Goal: Transaction & Acquisition: Download file/media

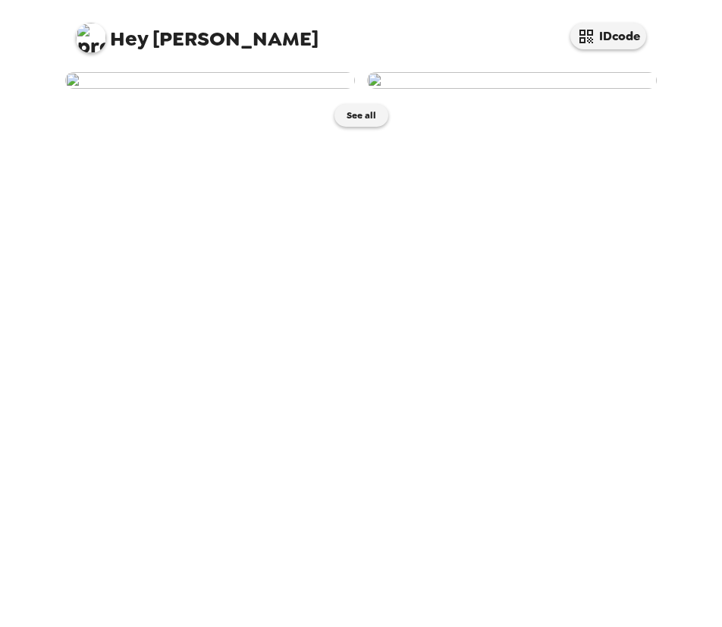
click at [238, 89] on img at bounding box center [210, 80] width 290 height 17
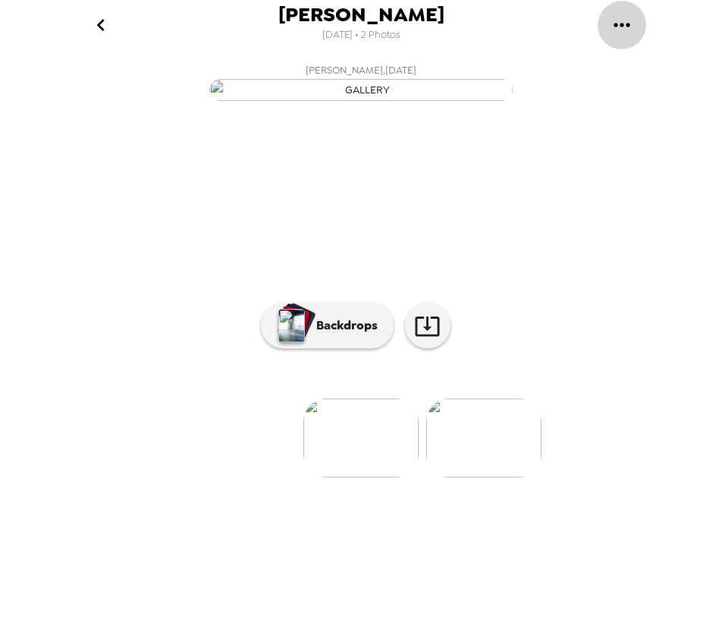
click at [619, 25] on icon "gallery menu" at bounding box center [622, 25] width 24 height 24
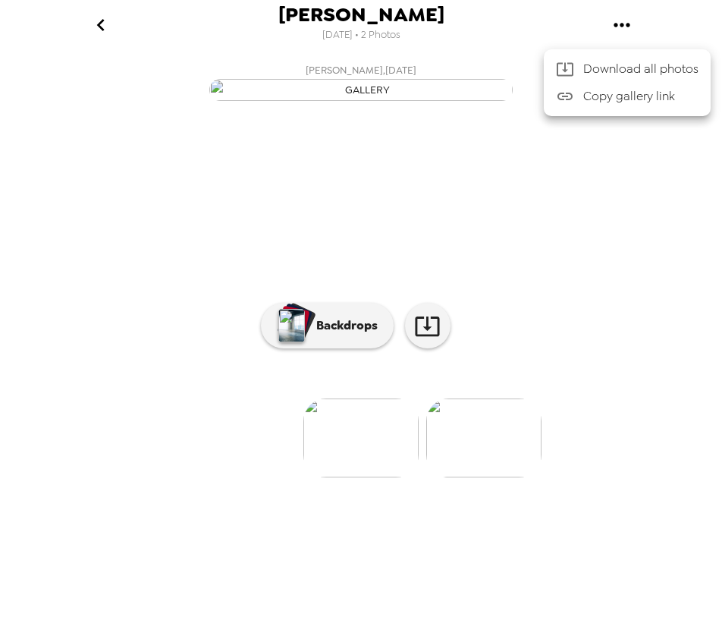
click at [96, 27] on div at bounding box center [361, 313] width 722 height 627
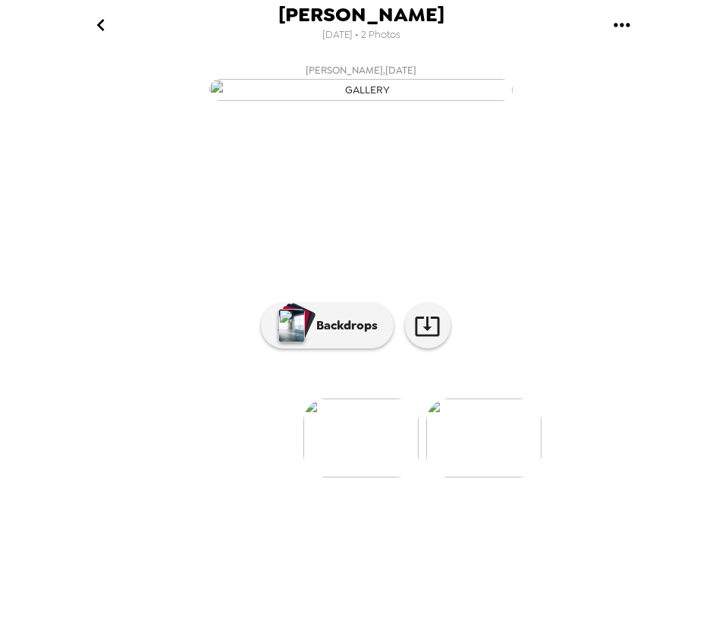
click at [101, 27] on icon "go back" at bounding box center [100, 25] width 8 height 12
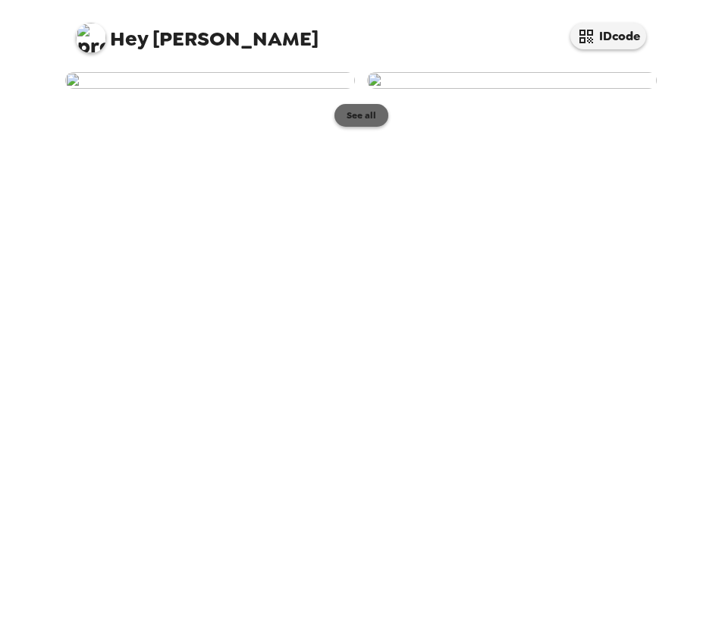
click at [363, 127] on button "See all" at bounding box center [362, 115] width 54 height 23
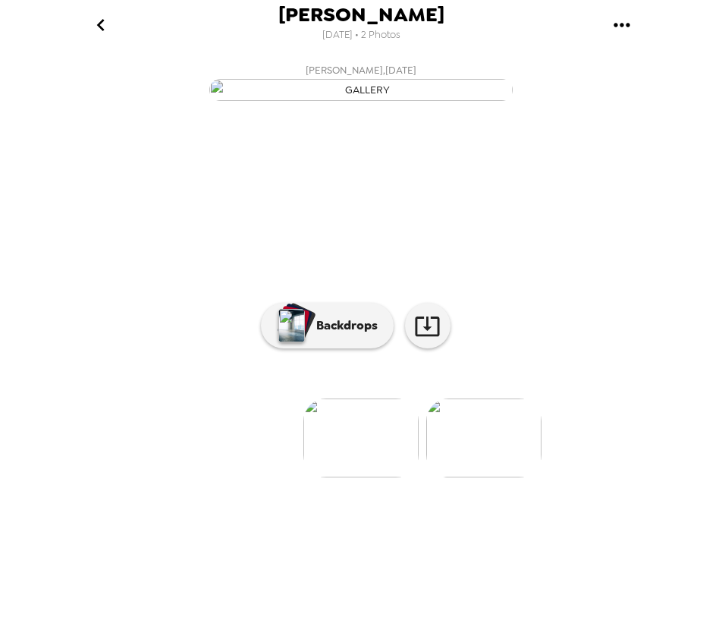
scroll to position [30, 0]
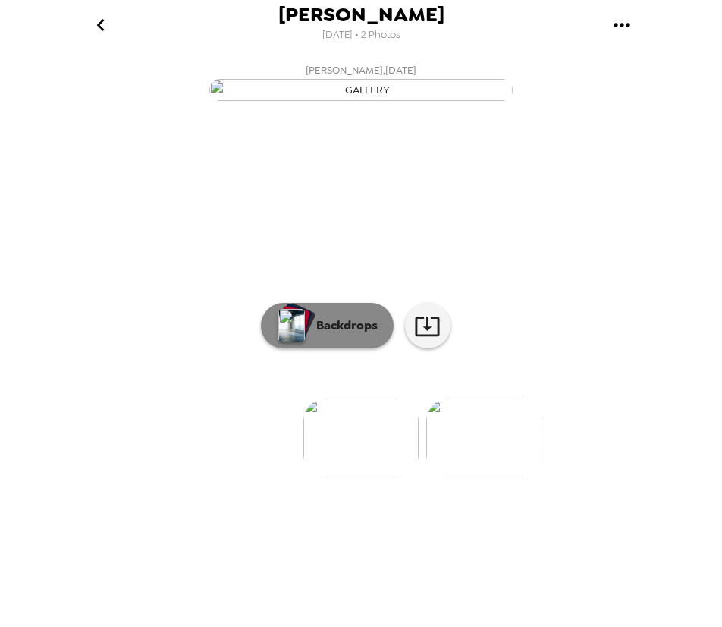
click at [324, 335] on p "Backdrops" at bounding box center [343, 325] width 69 height 18
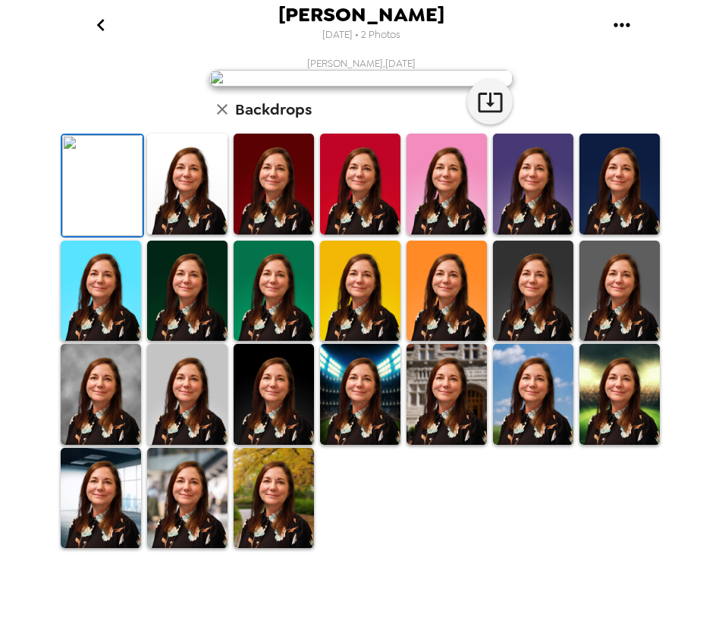
scroll to position [285, 0]
drag, startPoint x: 544, startPoint y: 147, endPoint x: 573, endPoint y: 75, distance: 77.6
click at [573, 75] on div "[PERSON_NAME] , [DATE] Backdrops" at bounding box center [361, 303] width 607 height 493
click at [296, 534] on img at bounding box center [274, 498] width 80 height 101
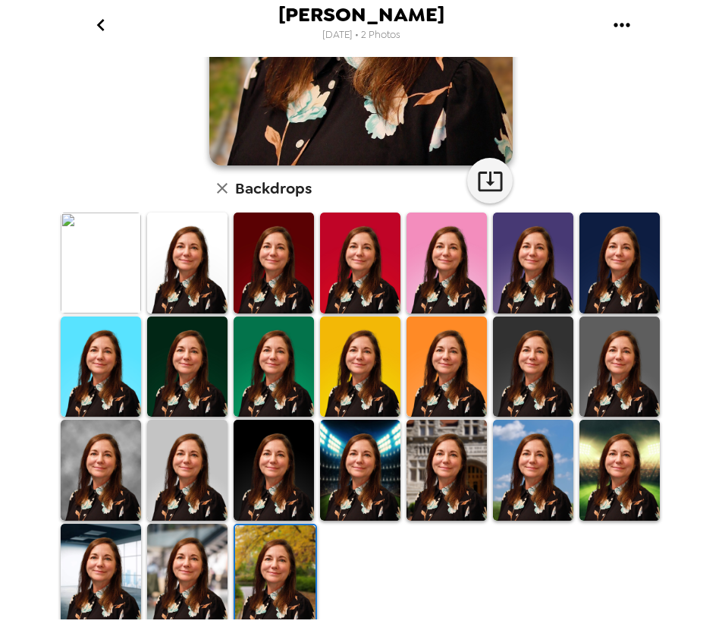
scroll to position [285, 0]
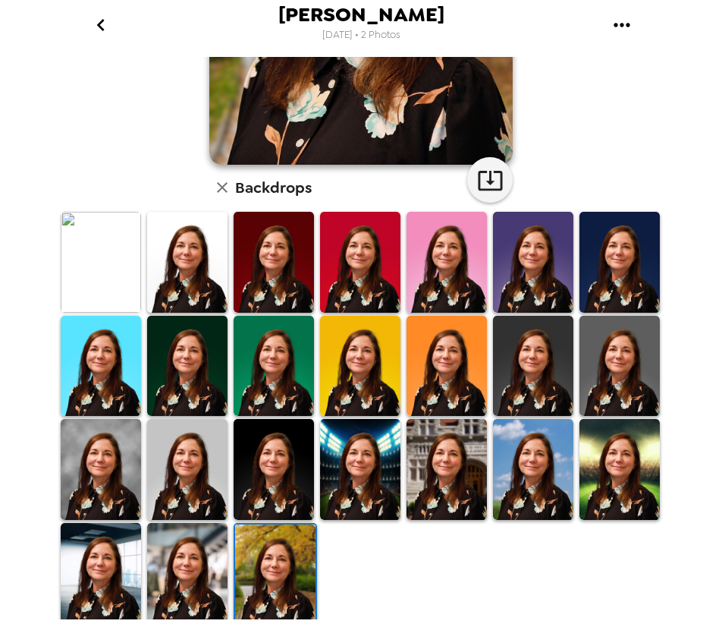
click at [165, 537] on img at bounding box center [187, 573] width 80 height 101
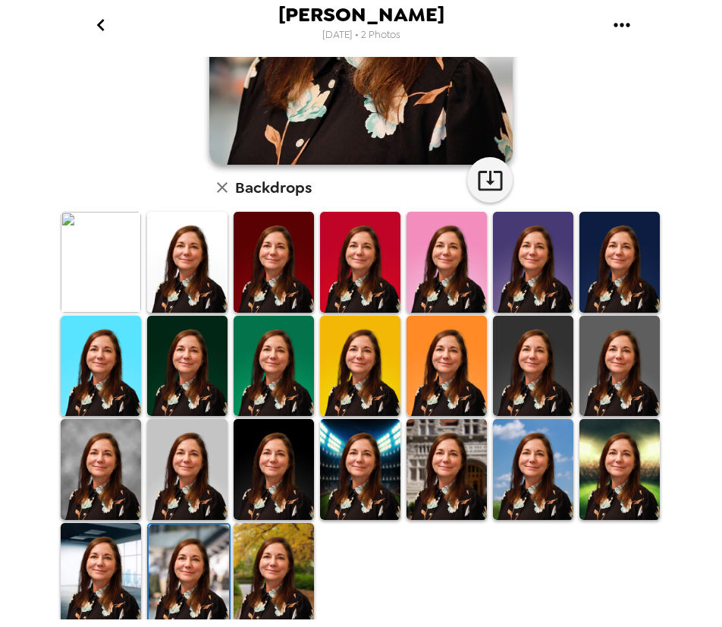
click at [111, 543] on img at bounding box center [101, 573] width 80 height 101
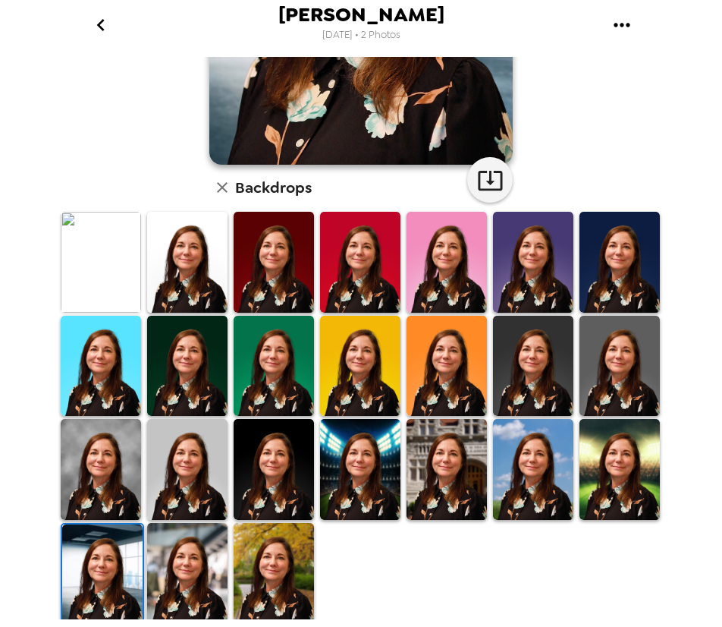
click at [540, 247] on img at bounding box center [533, 262] width 80 height 101
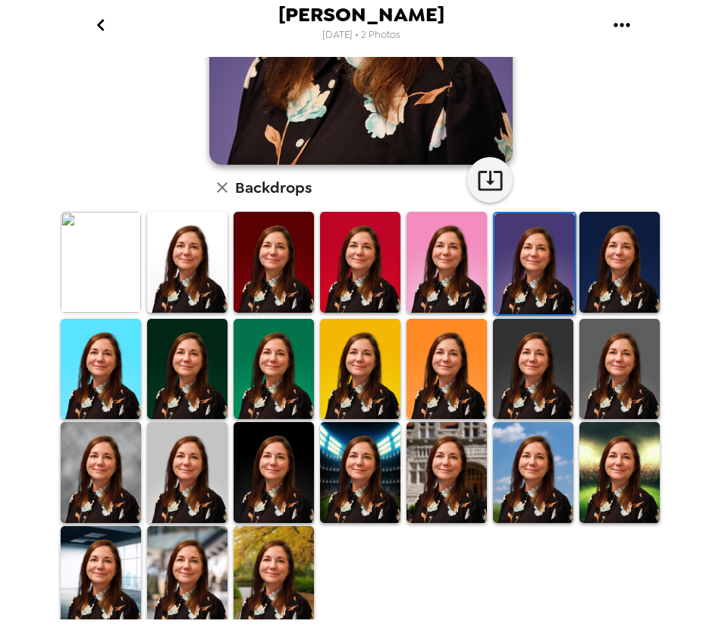
click at [580, 225] on img at bounding box center [620, 262] width 80 height 101
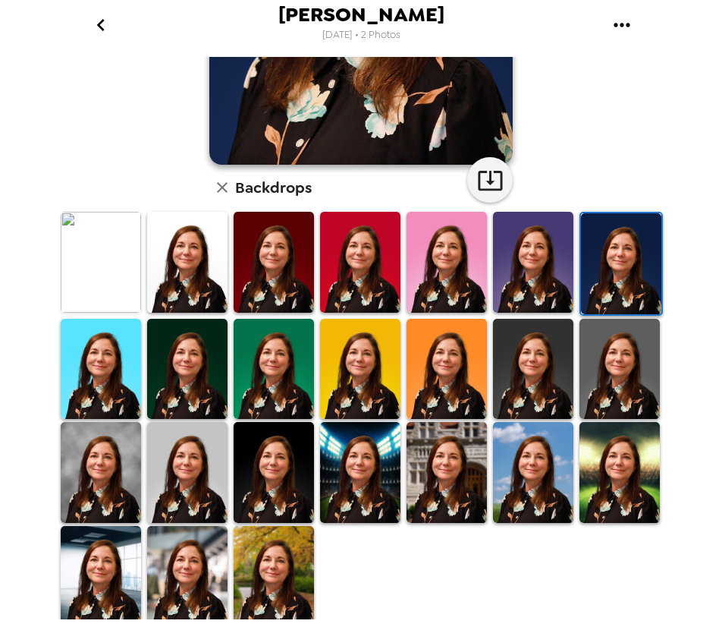
click at [387, 359] on img at bounding box center [360, 369] width 80 height 101
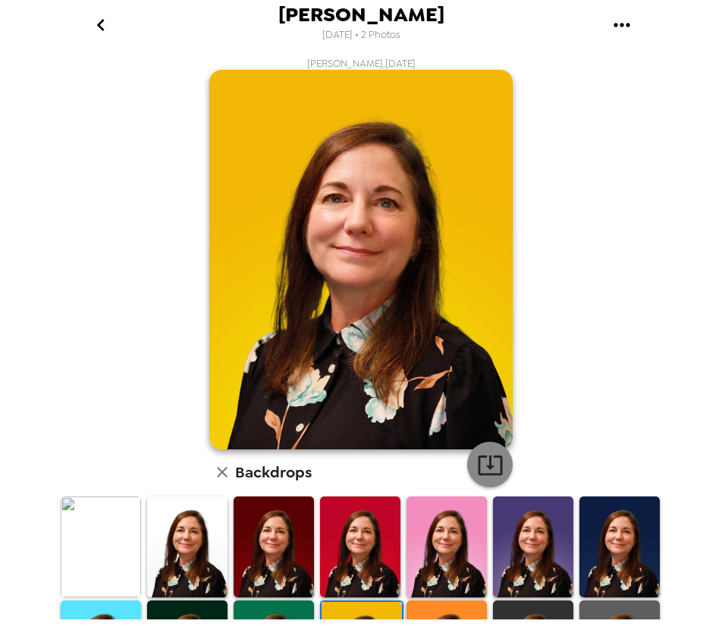
scroll to position [228, 0]
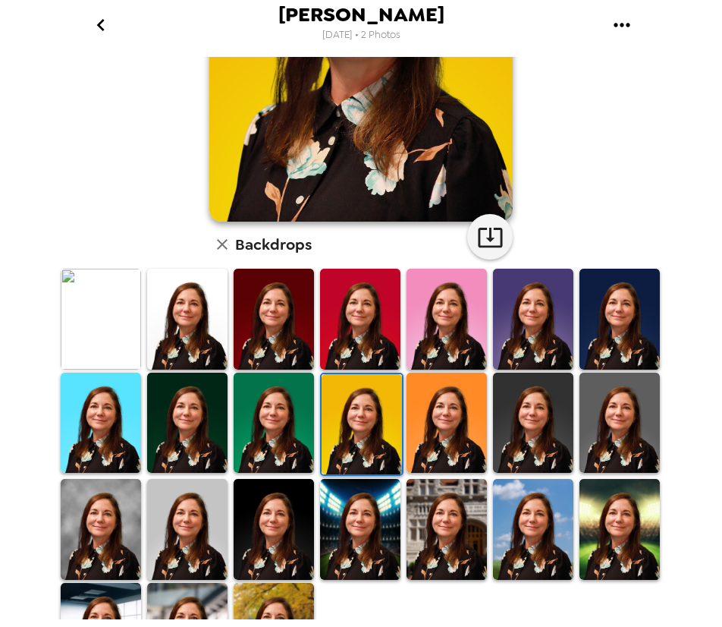
click at [131, 397] on img at bounding box center [101, 423] width 80 height 101
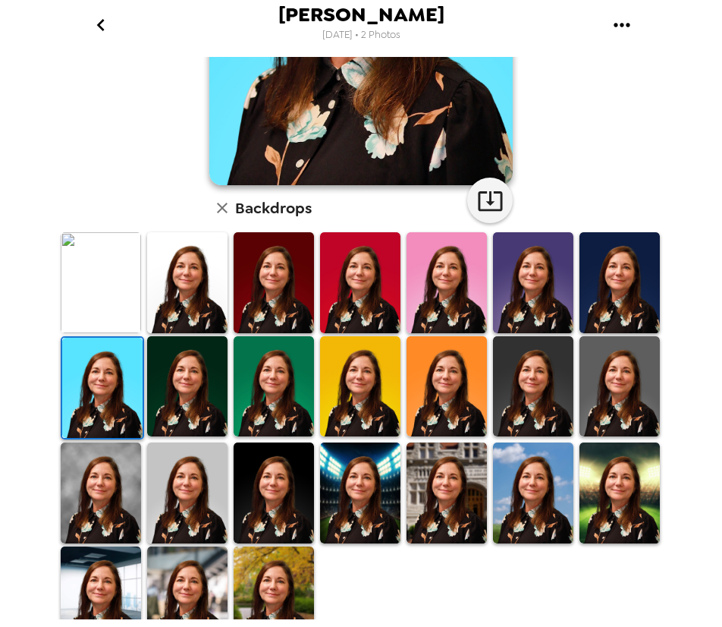
scroll to position [285, 0]
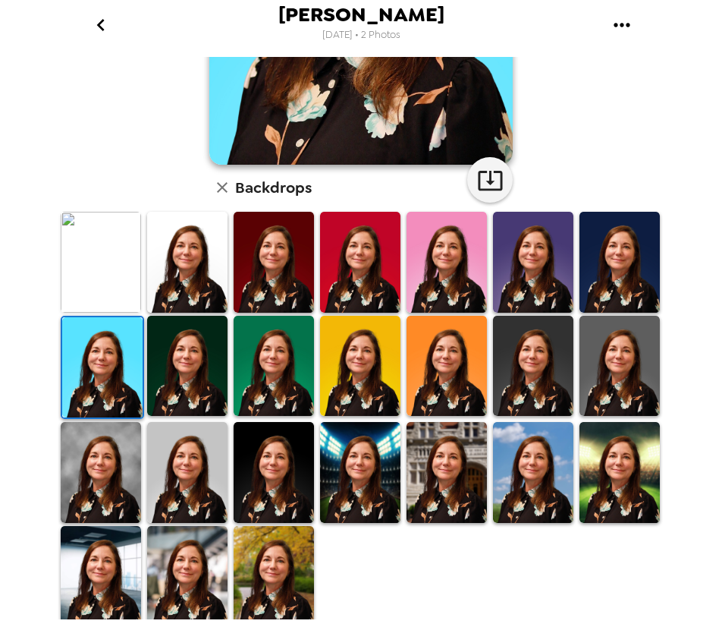
click at [542, 332] on img at bounding box center [533, 366] width 80 height 101
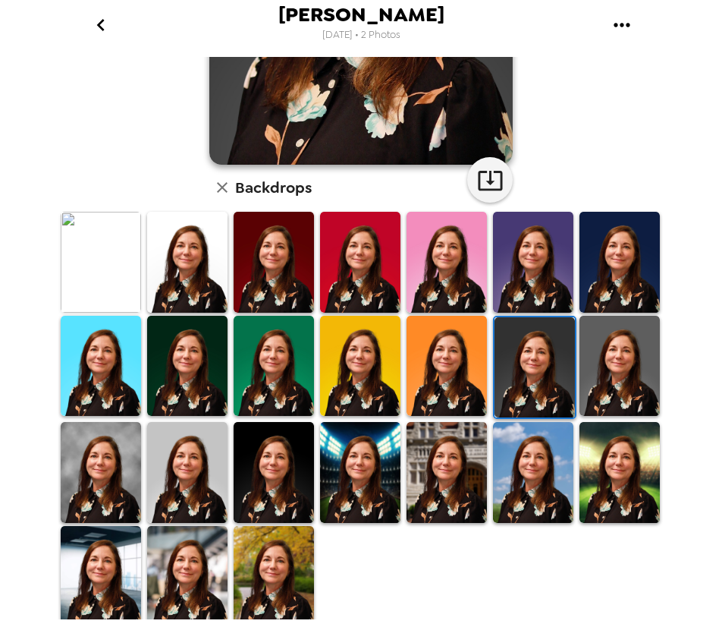
click at [285, 433] on img at bounding box center [274, 472] width 80 height 101
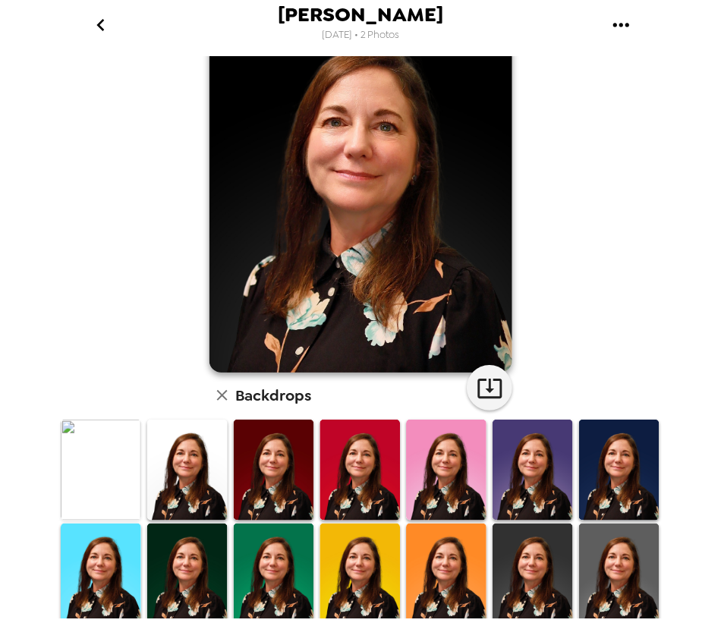
scroll to position [0, 0]
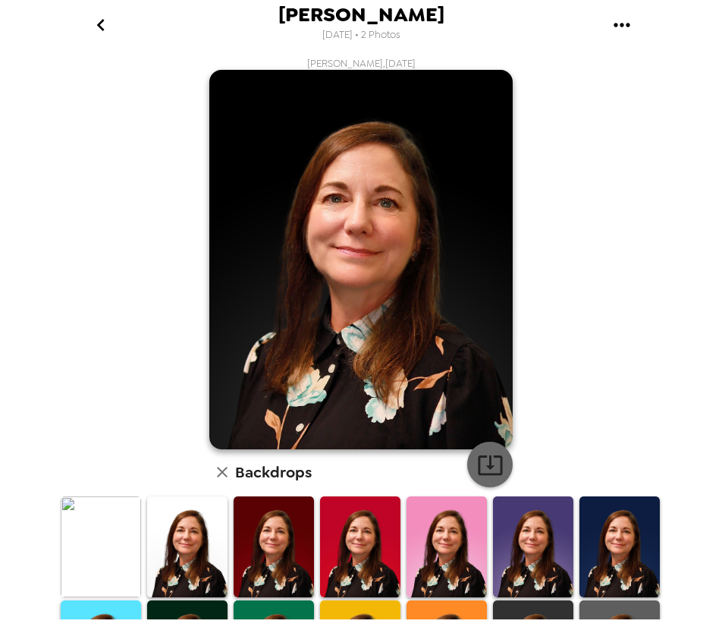
click at [478, 468] on icon "button" at bounding box center [490, 465] width 27 height 27
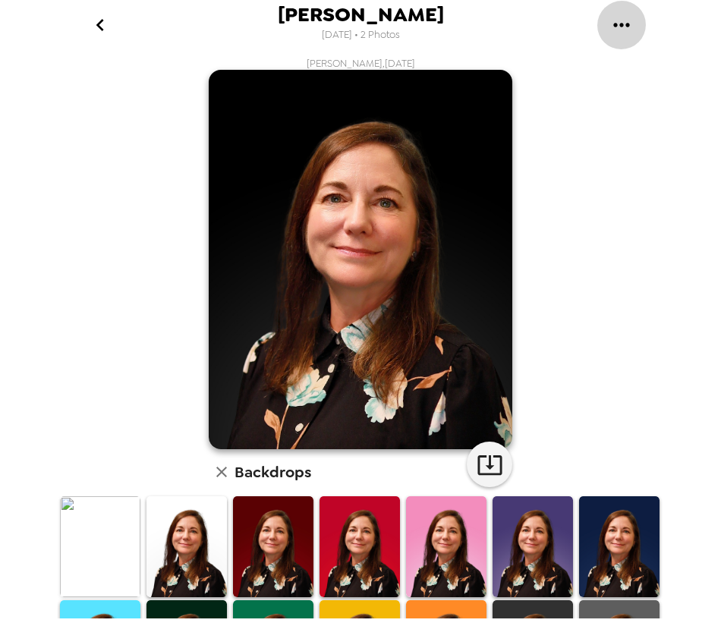
click at [622, 25] on icon "gallery menu" at bounding box center [621, 25] width 16 height 4
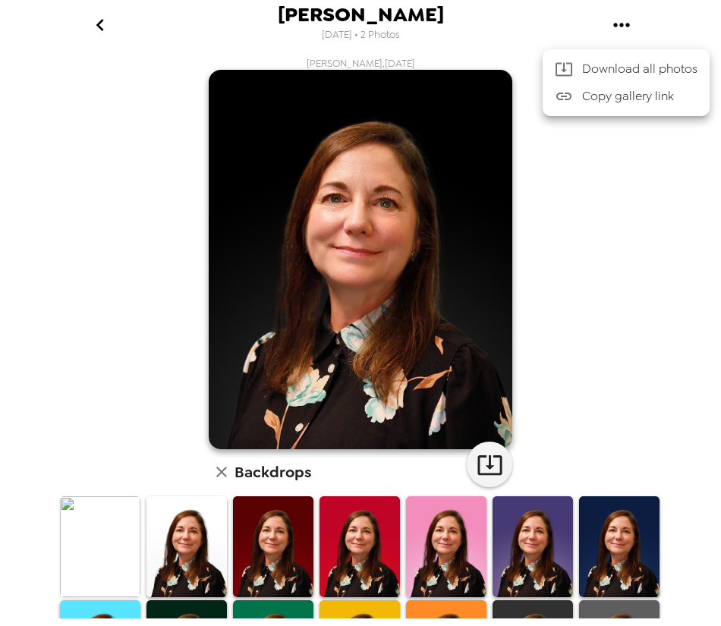
click at [597, 68] on span "Download all photos" at bounding box center [639, 69] width 115 height 18
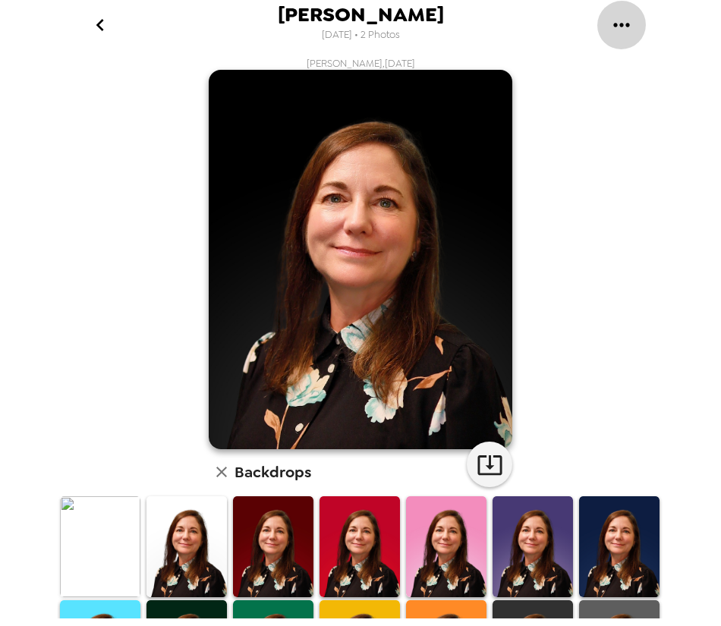
click at [621, 27] on icon "gallery menu" at bounding box center [621, 25] width 24 height 24
